Goal: Transaction & Acquisition: Book appointment/travel/reservation

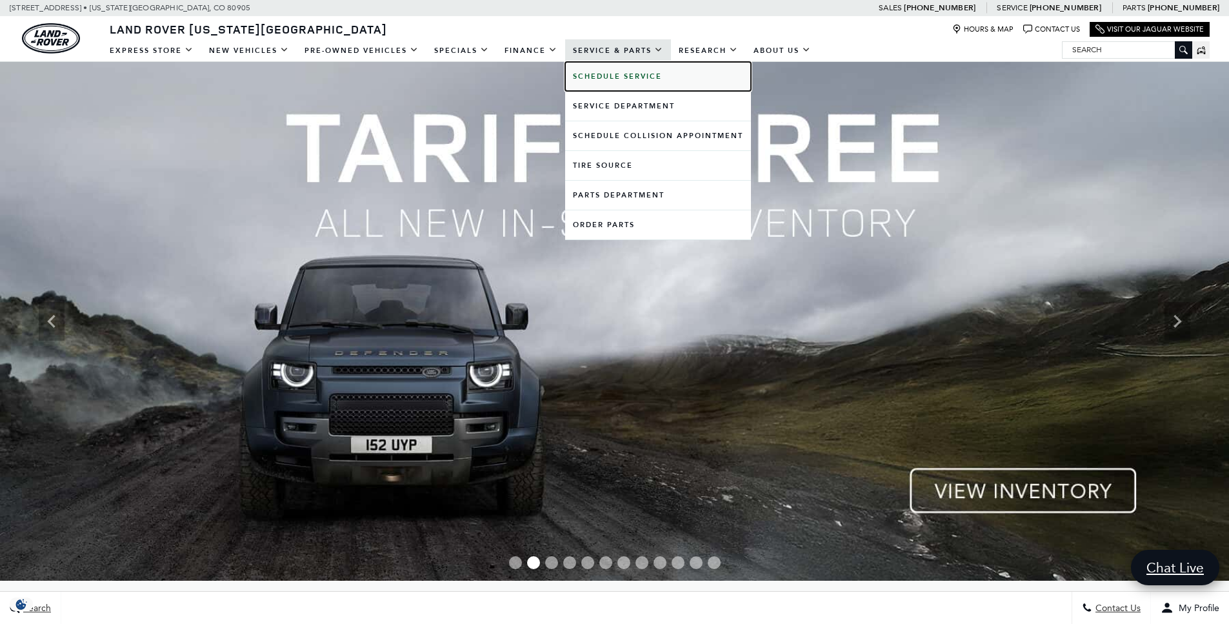
click at [627, 74] on b "Schedule Service" at bounding box center [617, 77] width 89 height 10
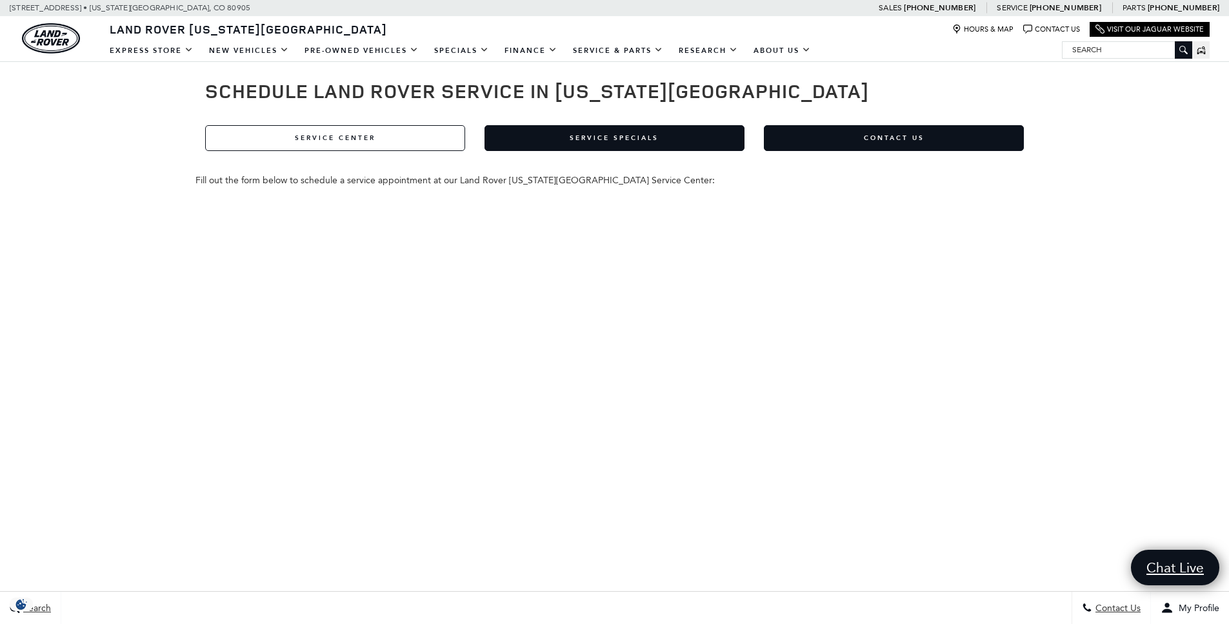
scroll to position [40, 0]
click at [337, 146] on link "Service Center" at bounding box center [335, 138] width 260 height 26
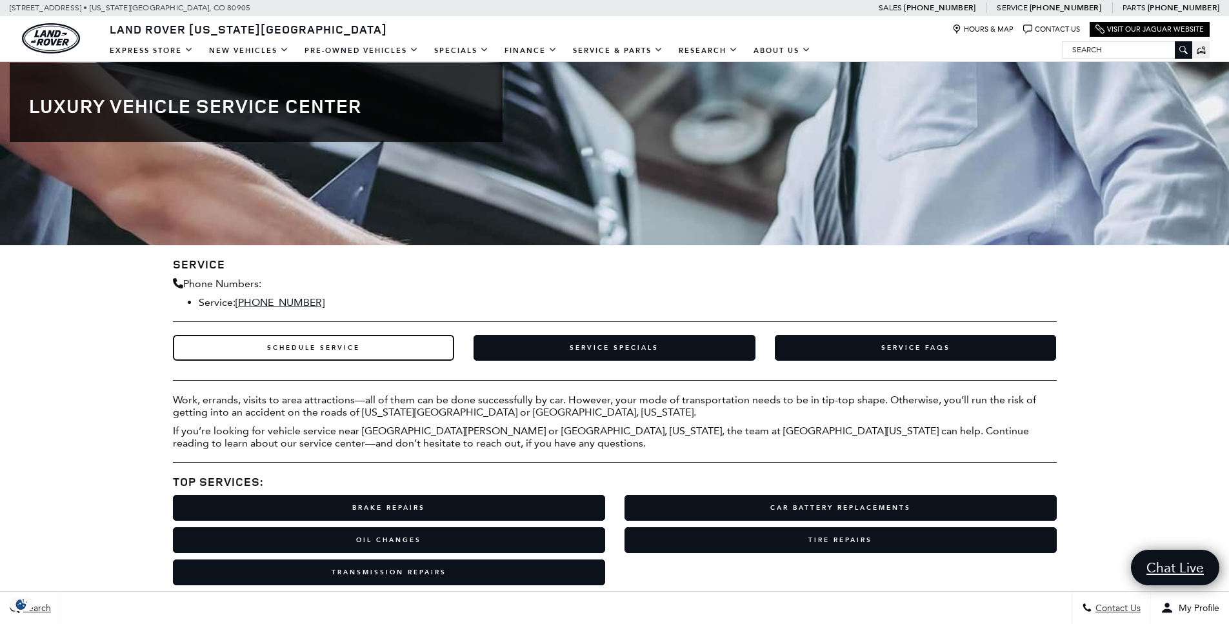
scroll to position [61, 0]
click at [325, 351] on link "Schedule Service" at bounding box center [314, 348] width 282 height 26
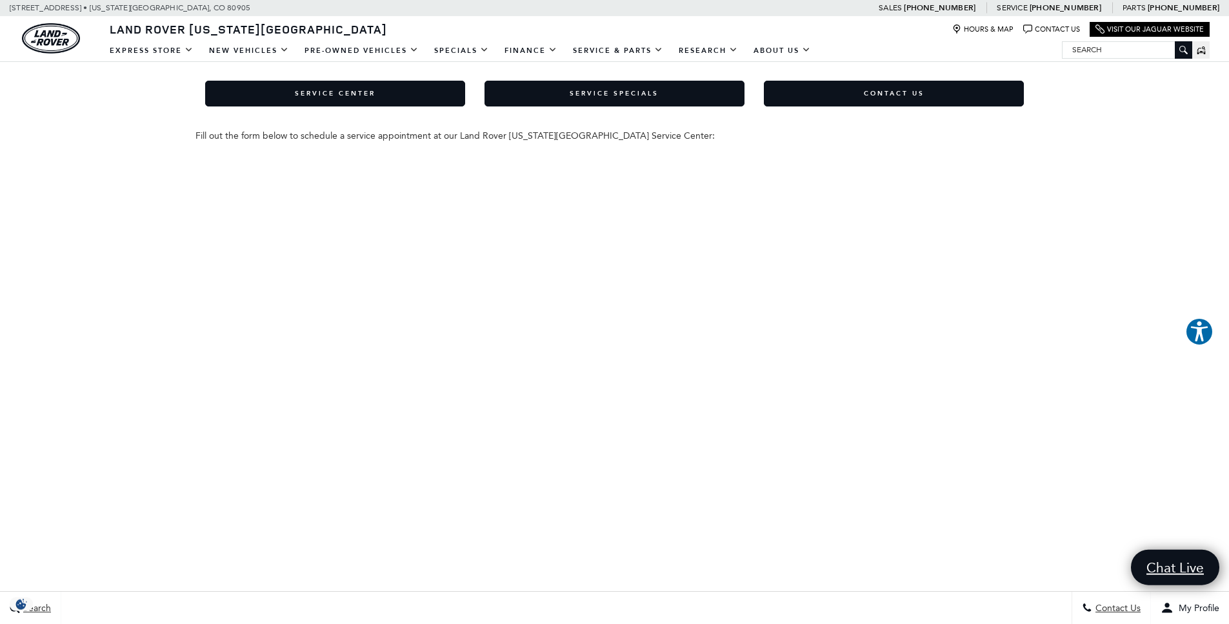
scroll to position [176, 0]
